Goal: Contribute content: Contribute content

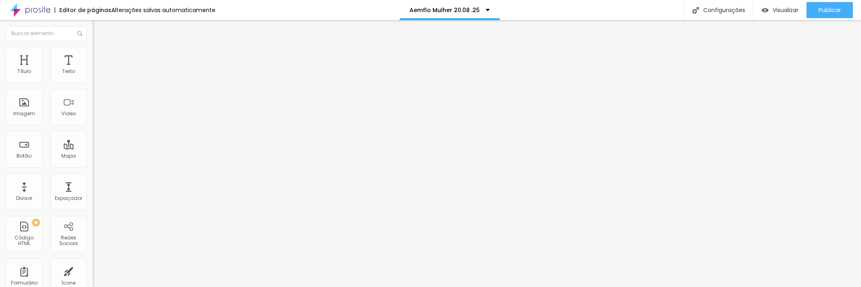
click at [100, 54] on font "Estilo" at bounding box center [106, 52] width 13 height 7
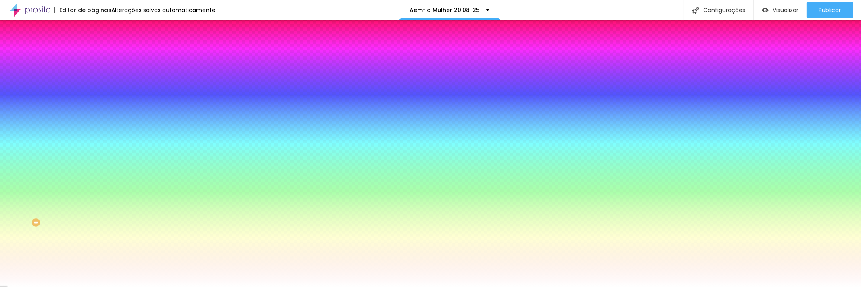
click at [98, 74] on font "Trocar imagem" at bounding box center [117, 70] width 39 height 7
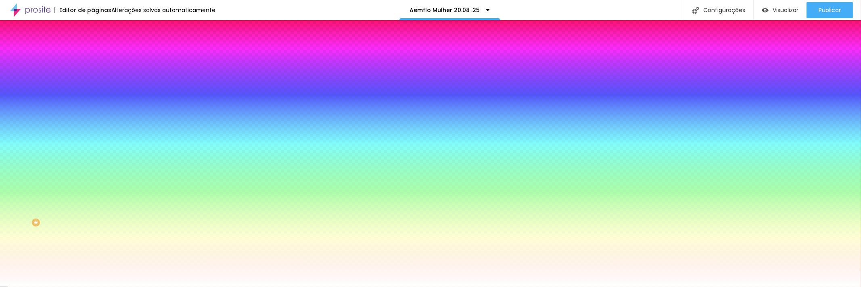
click at [93, 84] on span "Nenhum" at bounding box center [103, 80] width 21 height 7
click at [93, 96] on font "Paralaxe" at bounding box center [103, 93] width 21 height 7
click at [93, 89] on span "Nenhum" at bounding box center [103, 85] width 21 height 7
click at [93, 145] on button "button" at bounding box center [98, 140] width 11 height 8
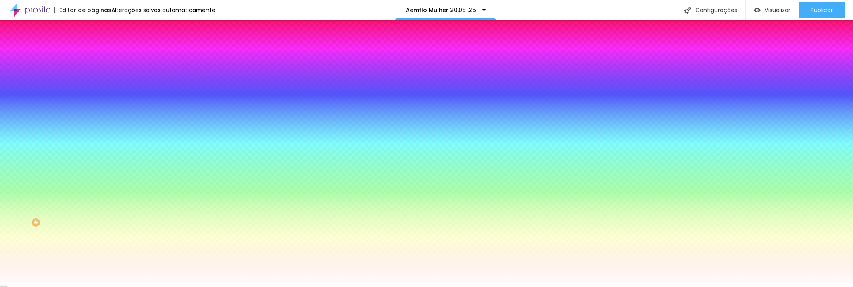
radio input "false"
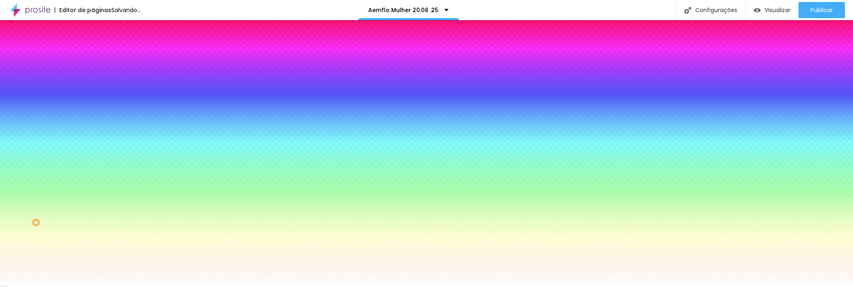
radio input "false"
radio input "true"
radio input "false"
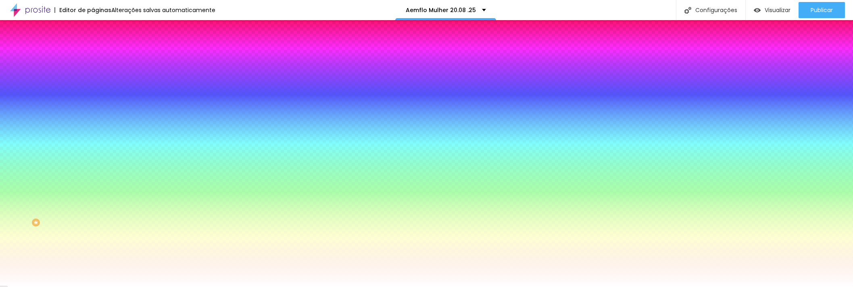
radio input "false"
radio input "true"
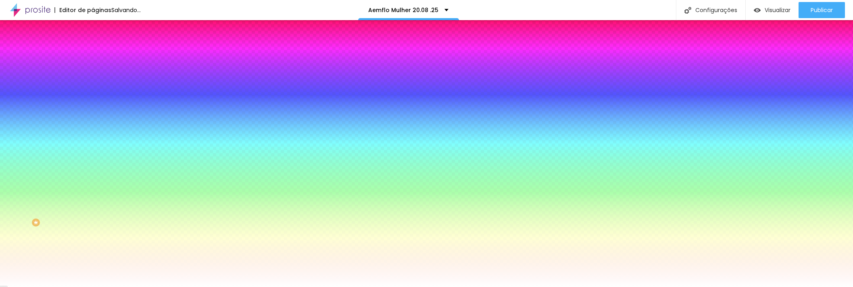
radio input "false"
radio input "true"
radio input "false"
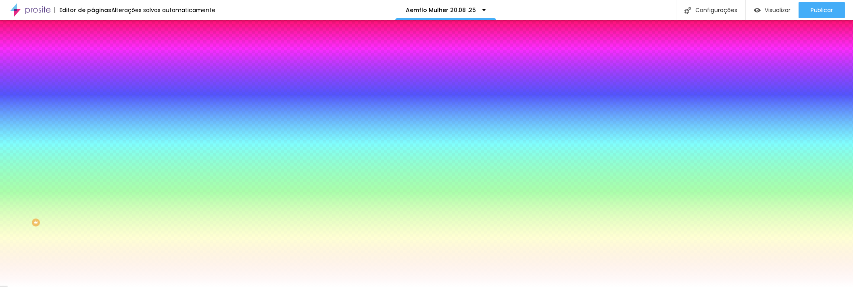
radio input "true"
radio input "false"
radio input "true"
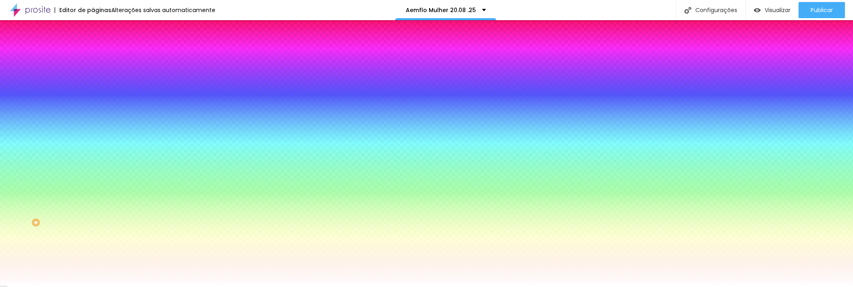
click at [167, 287] on div at bounding box center [426, 292] width 853 height 0
drag, startPoint x: 44, startPoint y: 254, endPoint x: 46, endPoint y: 249, distance: 5.4
click at [44, 287] on div at bounding box center [426, 287] width 853 height 0
click at [93, 55] on img at bounding box center [96, 58] width 7 height 7
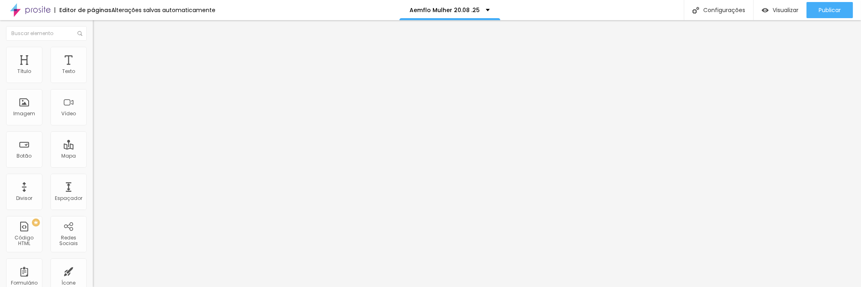
click at [93, 52] on li "Estilo" at bounding box center [139, 51] width 93 height 8
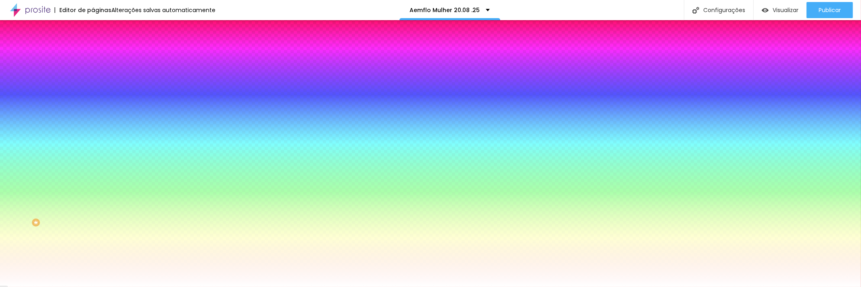
click at [98, 74] on font "Trocar imagem" at bounding box center [117, 70] width 39 height 7
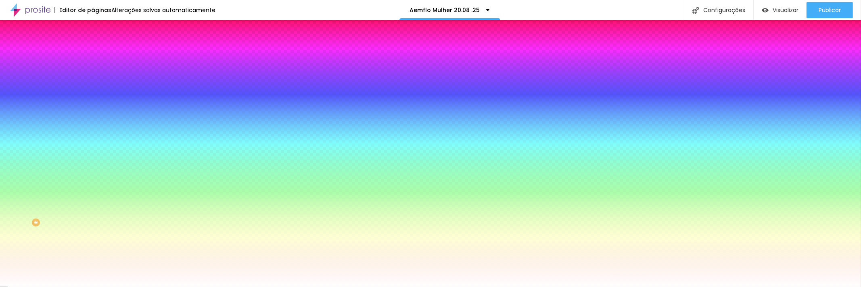
click at [98, 74] on font "Trocar imagem" at bounding box center [117, 70] width 39 height 7
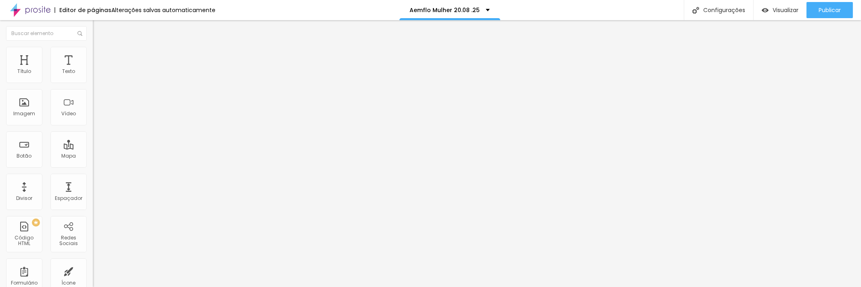
click at [93, 73] on font "Encaixotado" at bounding box center [108, 70] width 31 height 7
click at [93, 86] on font "Completo" at bounding box center [105, 82] width 25 height 7
click at [93, 78] on font "Encaixotado" at bounding box center [108, 74] width 31 height 7
click at [100, 56] on font "Estilo" at bounding box center [106, 52] width 13 height 7
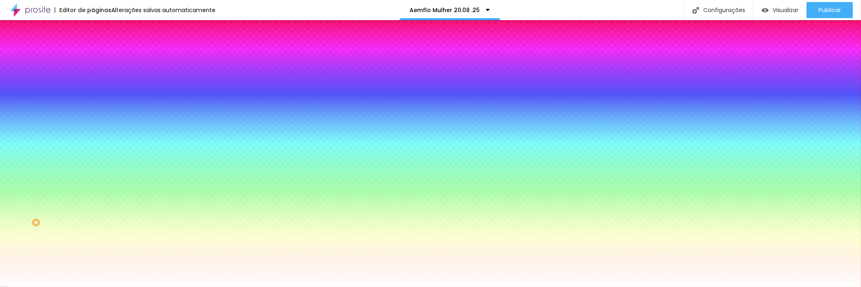
click at [93, 55] on li "Avançado" at bounding box center [139, 59] width 93 height 8
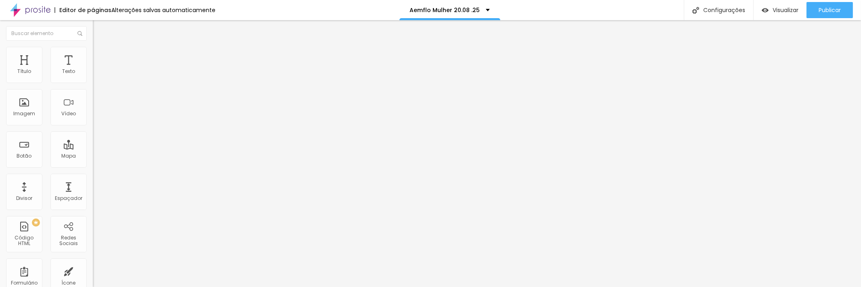
type input "155"
type input "122"
type input "111"
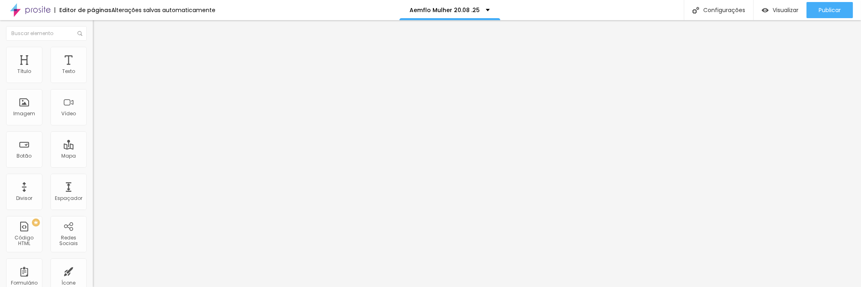
type input "111"
type input "193"
type input "231"
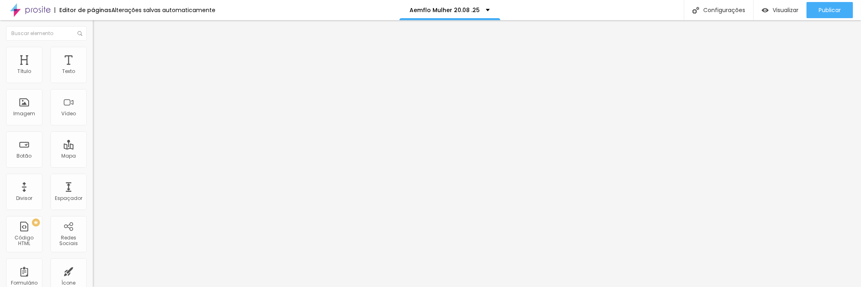
type input "242"
type input "247"
type input "258"
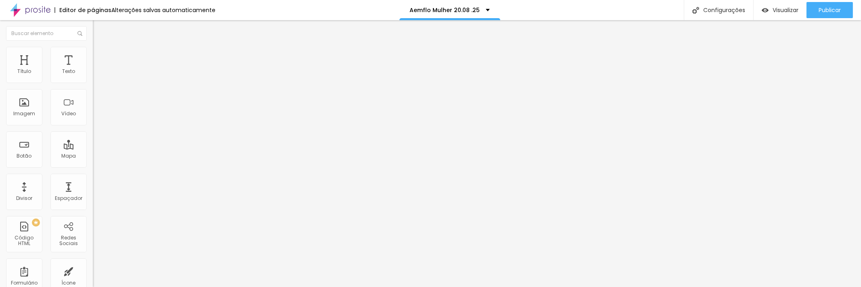
type input "258"
type input "253"
type input "247"
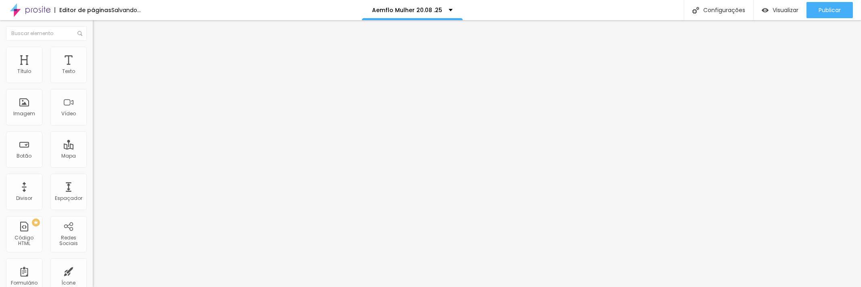
drag, startPoint x: 27, startPoint y: 95, endPoint x: 33, endPoint y: 92, distance: 6.5
type input "247"
click at [93, 271] on input "range" at bounding box center [119, 274] width 52 height 6
click at [93, 69] on span "Trocar imagem" at bounding box center [115, 66] width 44 height 7
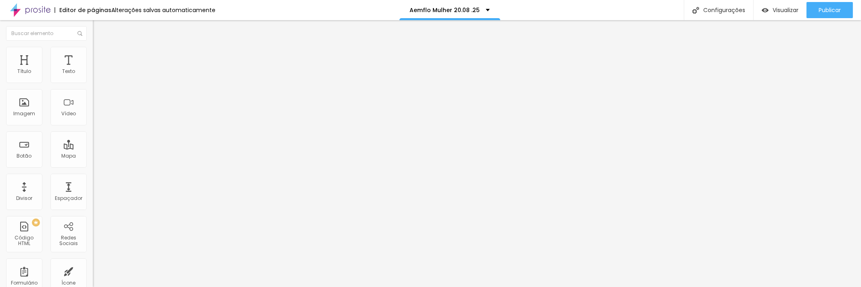
click at [818, 9] on font "Publicar" at bounding box center [829, 10] width 22 height 8
click at [25, 115] on font "Imagem" at bounding box center [24, 113] width 22 height 7
click at [98, 69] on font "Adicionar imagem" at bounding box center [121, 66] width 47 height 7
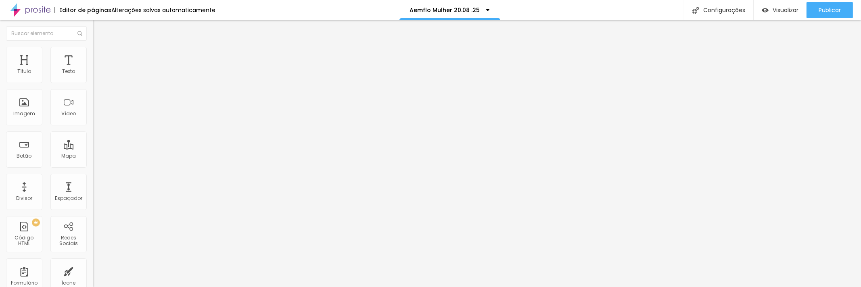
click at [779, 10] on font "Visualizar" at bounding box center [785, 10] width 26 height 8
